Goal: Transaction & Acquisition: Purchase product/service

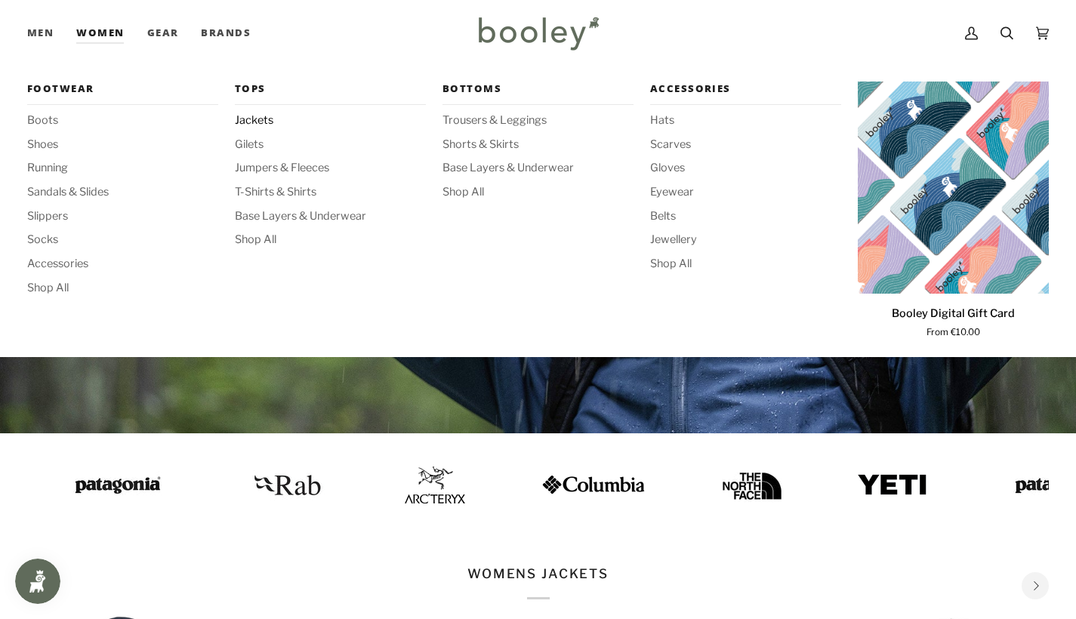
click at [255, 121] on span "Jackets" at bounding box center [330, 121] width 191 height 17
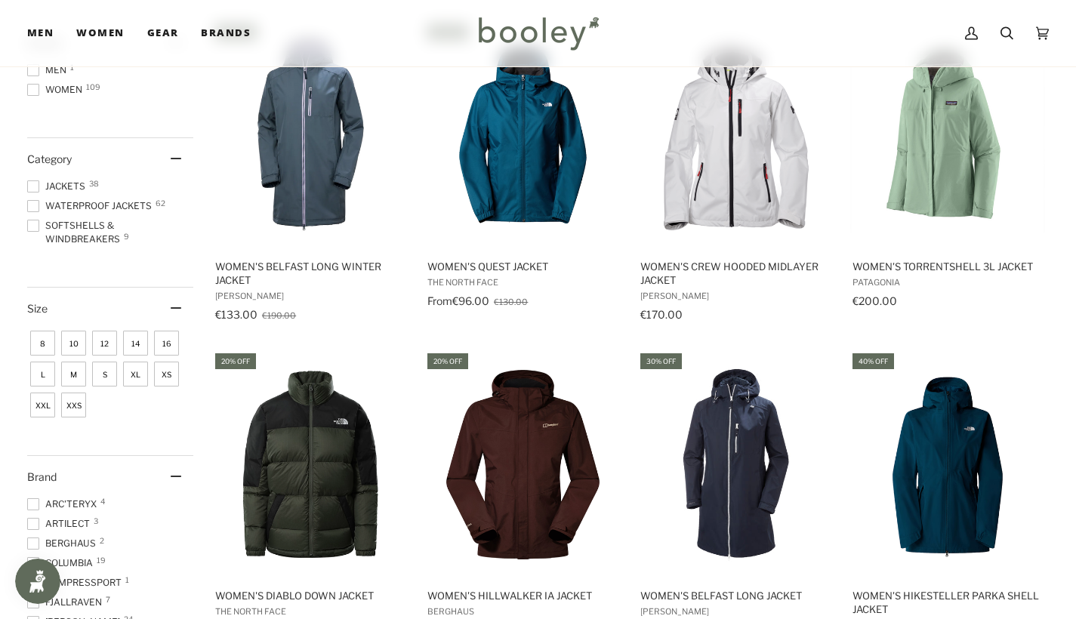
scroll to position [251, 0]
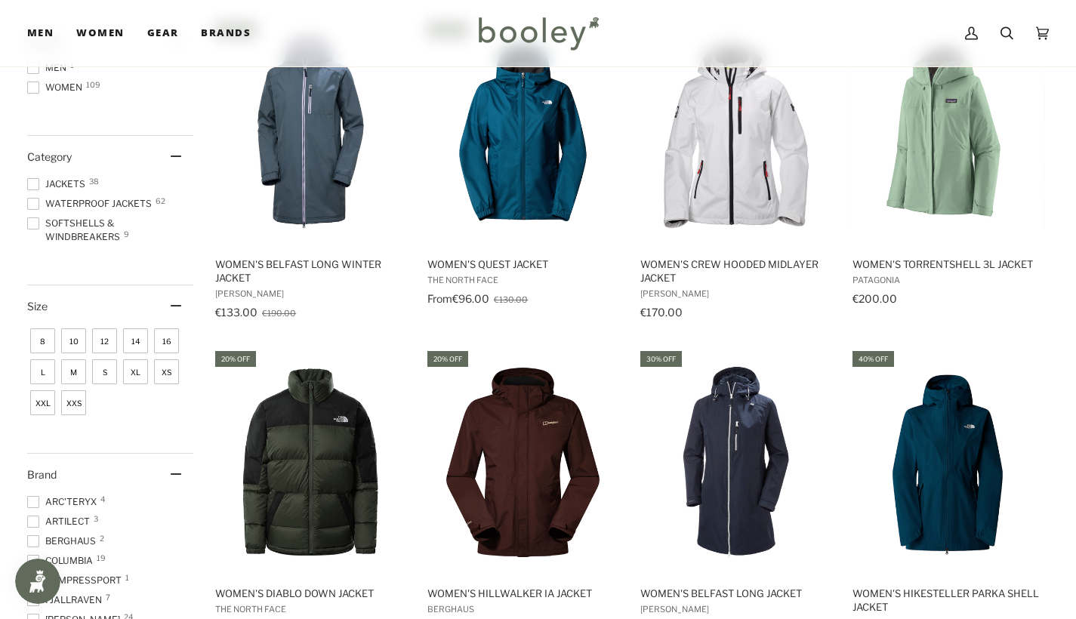
click at [124, 191] on ul "Jackets 38 Waterproof Jackets 62 Softshells & Windbreakers 9" at bounding box center [110, 213] width 166 height 72
click at [72, 184] on span "Jackets 38" at bounding box center [58, 184] width 63 height 14
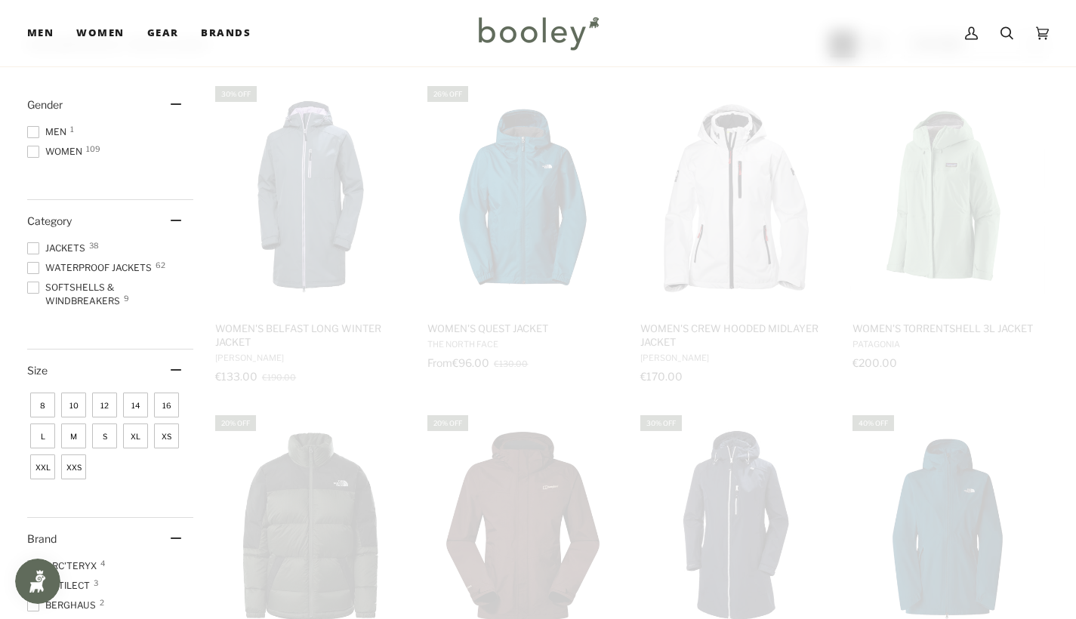
scroll to position [38, 0]
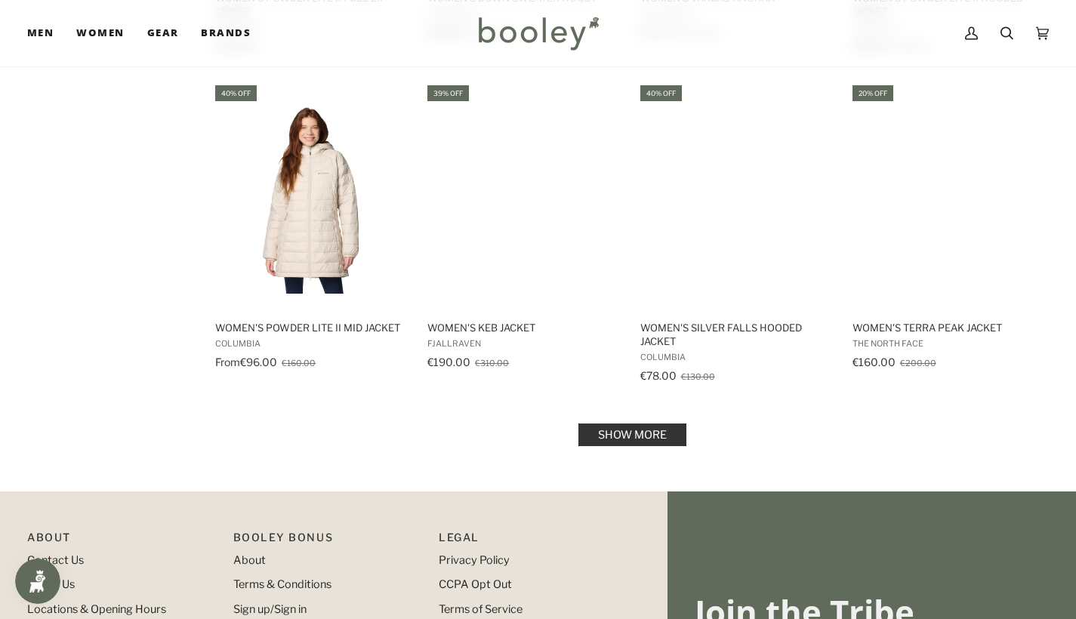
scroll to position [1497, 0]
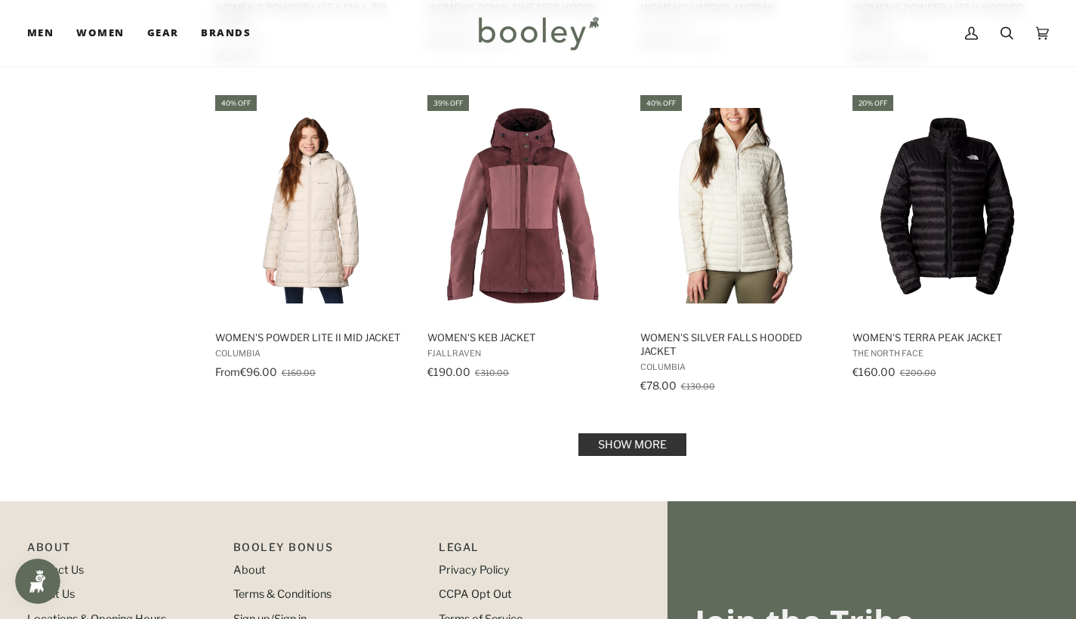
click at [671, 441] on link "Show more" at bounding box center [632, 444] width 108 height 23
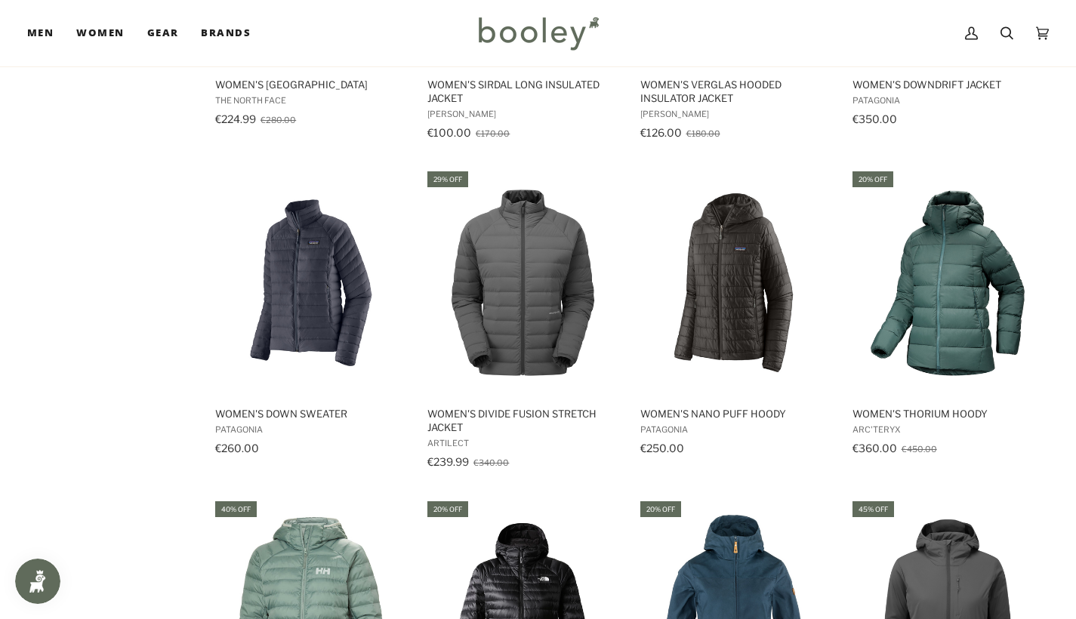
scroll to position [2112, 0]
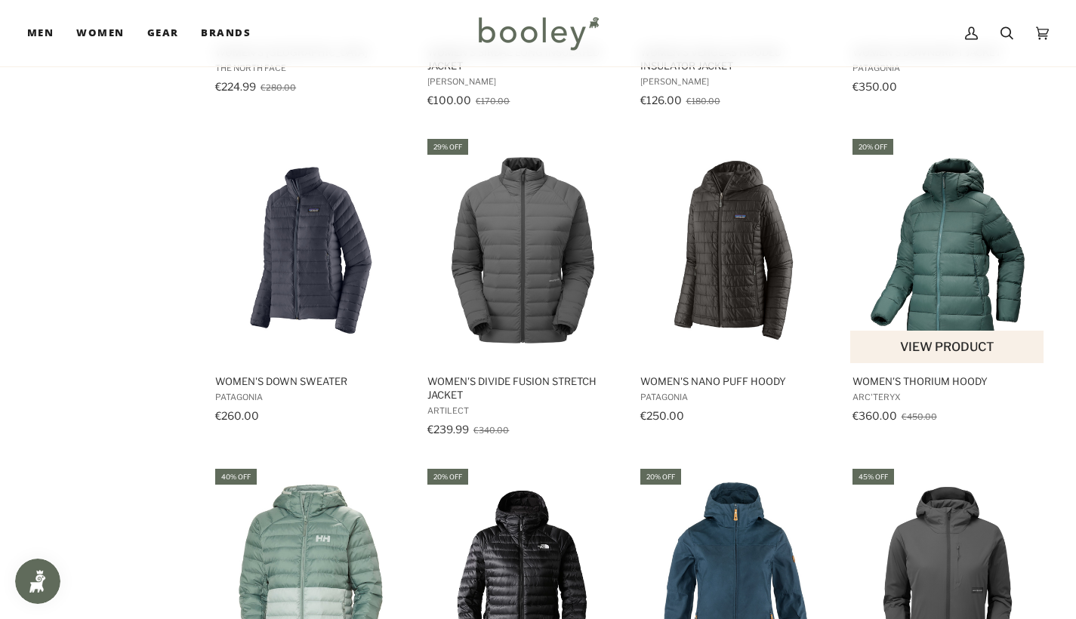
click at [954, 224] on img "Women's Thorium Hoody" at bounding box center [948, 251] width 196 height 196
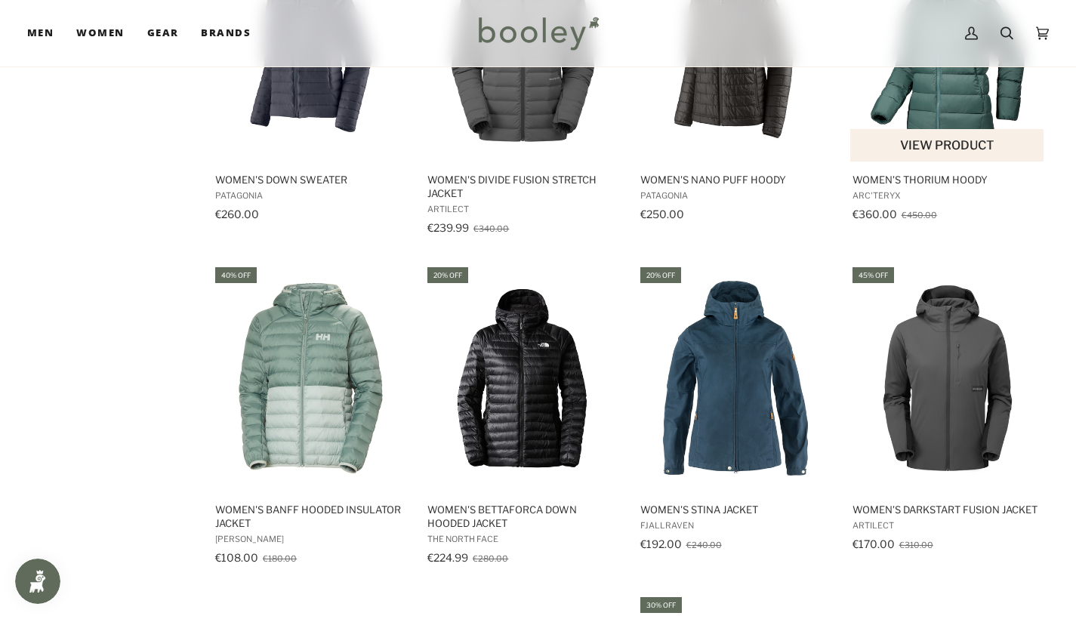
scroll to position [2077, 0]
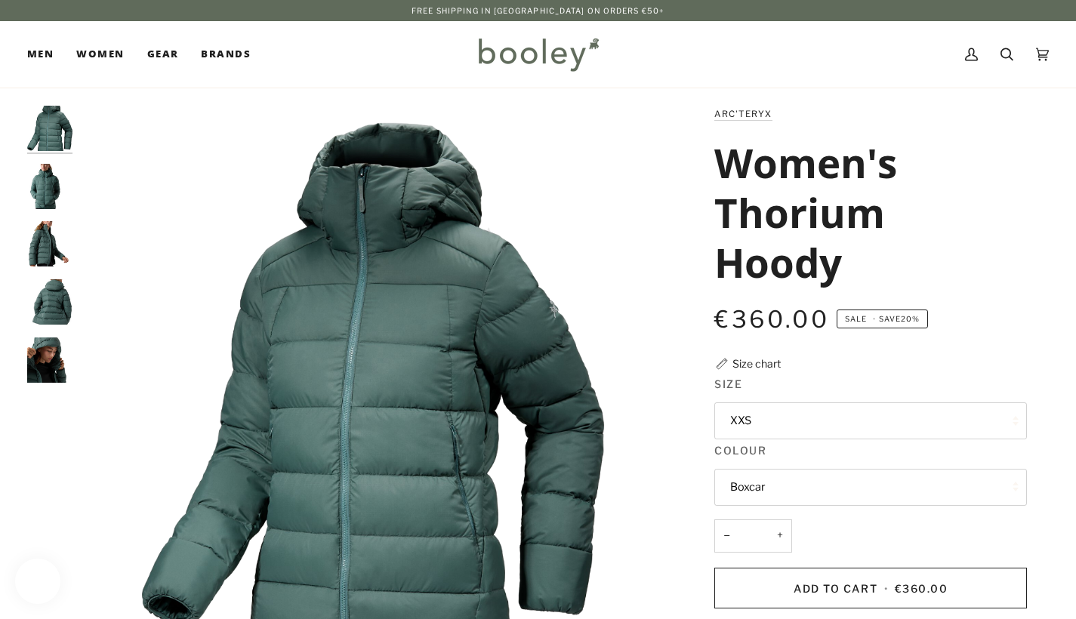
click at [822, 412] on button "XXS" at bounding box center [870, 421] width 313 height 37
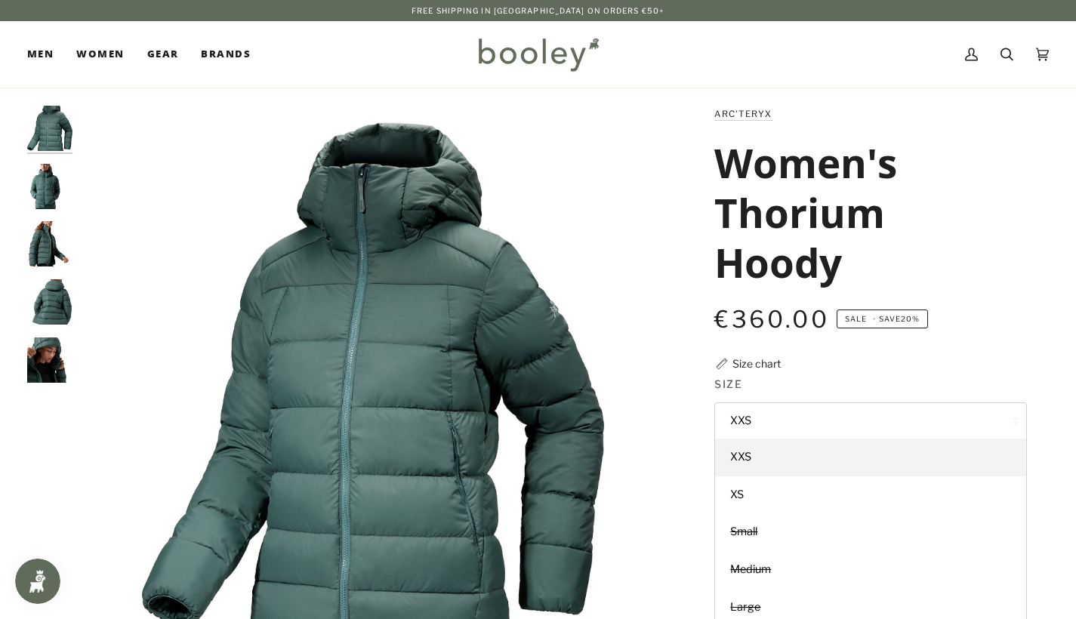
click at [963, 282] on h1 "Women's Thorium Hoody" at bounding box center [864, 212] width 301 height 150
